Goal: Complete application form: Complete application form

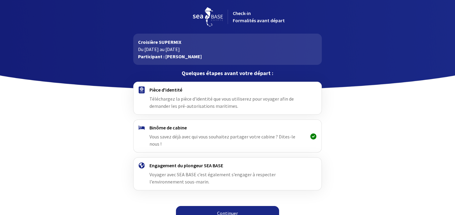
click at [245, 206] on link "Continuer" at bounding box center [227, 213] width 103 height 14
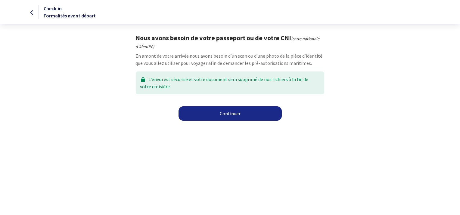
click at [228, 113] on link "Continuer" at bounding box center [229, 113] width 103 height 14
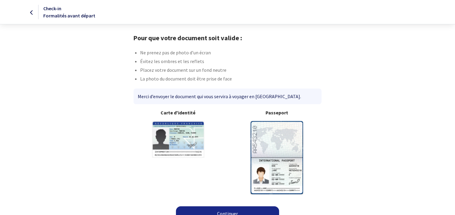
scroll to position [9, 0]
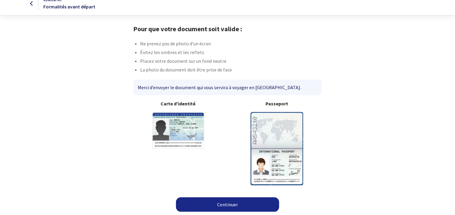
click at [240, 202] on link "Continuer" at bounding box center [227, 205] width 103 height 14
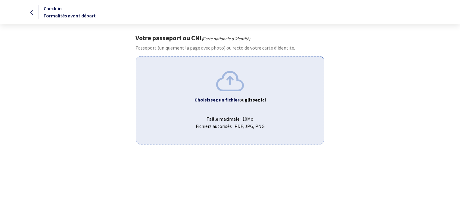
click at [208, 119] on span "Taille maximale : 10Mo Fichiers autorisés : PDF, JPG, PNG" at bounding box center [230, 120] width 178 height 19
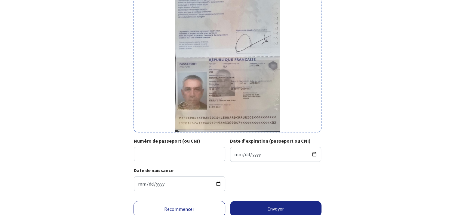
scroll to position [60, 0]
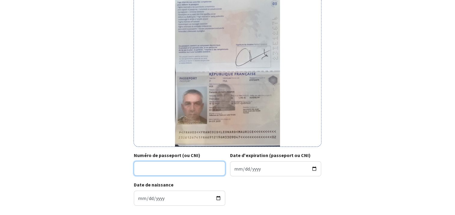
click at [159, 169] on input "Numéro de passeport (ou CNI)" at bounding box center [179, 169] width 91 height 14
type input "23IE12674"
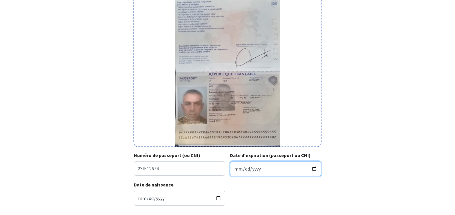
click at [235, 169] on input "Date d'expiration (passeport ou CNI)" at bounding box center [275, 169] width 91 height 15
click at [313, 169] on input "Date d'expiration (passeport ou CNI)" at bounding box center [275, 169] width 91 height 15
type input "2033-09-04"
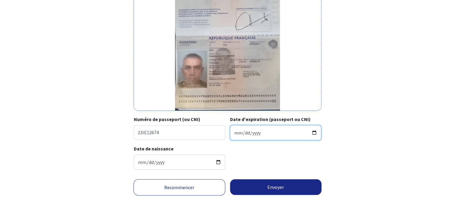
scroll to position [98, 0]
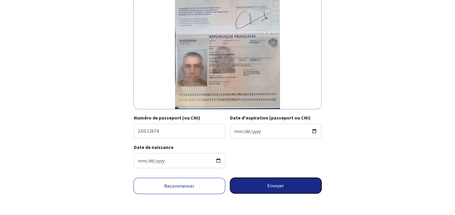
click at [260, 183] on button "Envoyer" at bounding box center [276, 186] width 92 height 16
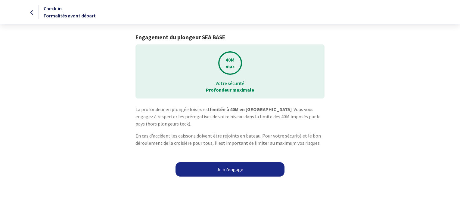
click at [218, 168] on link "Je m'engage" at bounding box center [229, 169] width 109 height 14
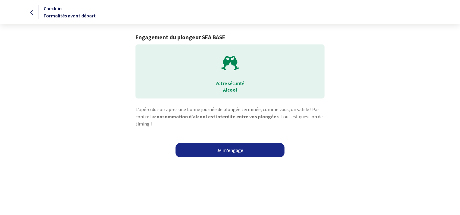
click at [233, 152] on link "Je m'engage" at bounding box center [229, 150] width 109 height 14
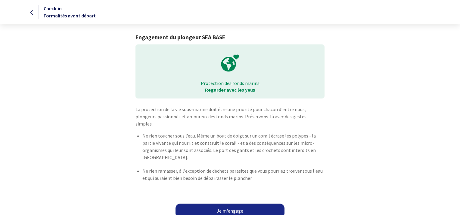
click at [243, 204] on link "Je m'engage" at bounding box center [229, 211] width 109 height 14
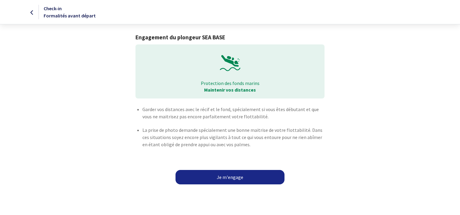
click at [238, 175] on link "Je m'engage" at bounding box center [229, 177] width 109 height 14
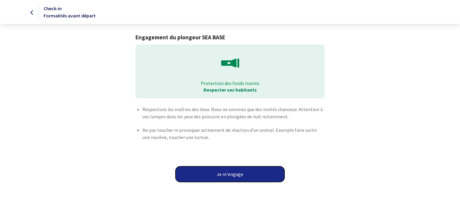
click at [238, 178] on button "Je m'engage" at bounding box center [229, 175] width 109 height 16
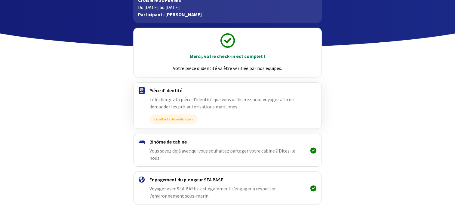
scroll to position [57, 0]
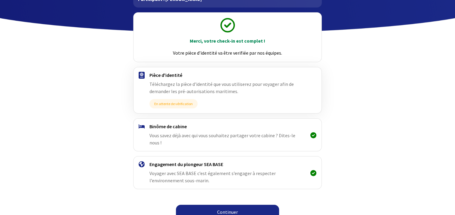
click at [244, 208] on link "Continuer" at bounding box center [227, 212] width 103 height 14
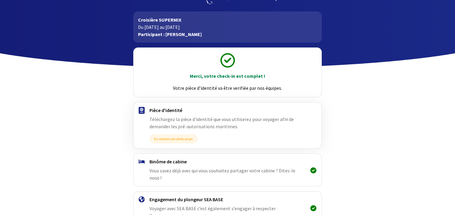
scroll to position [57, 0]
